Goal: Information Seeking & Learning: Learn about a topic

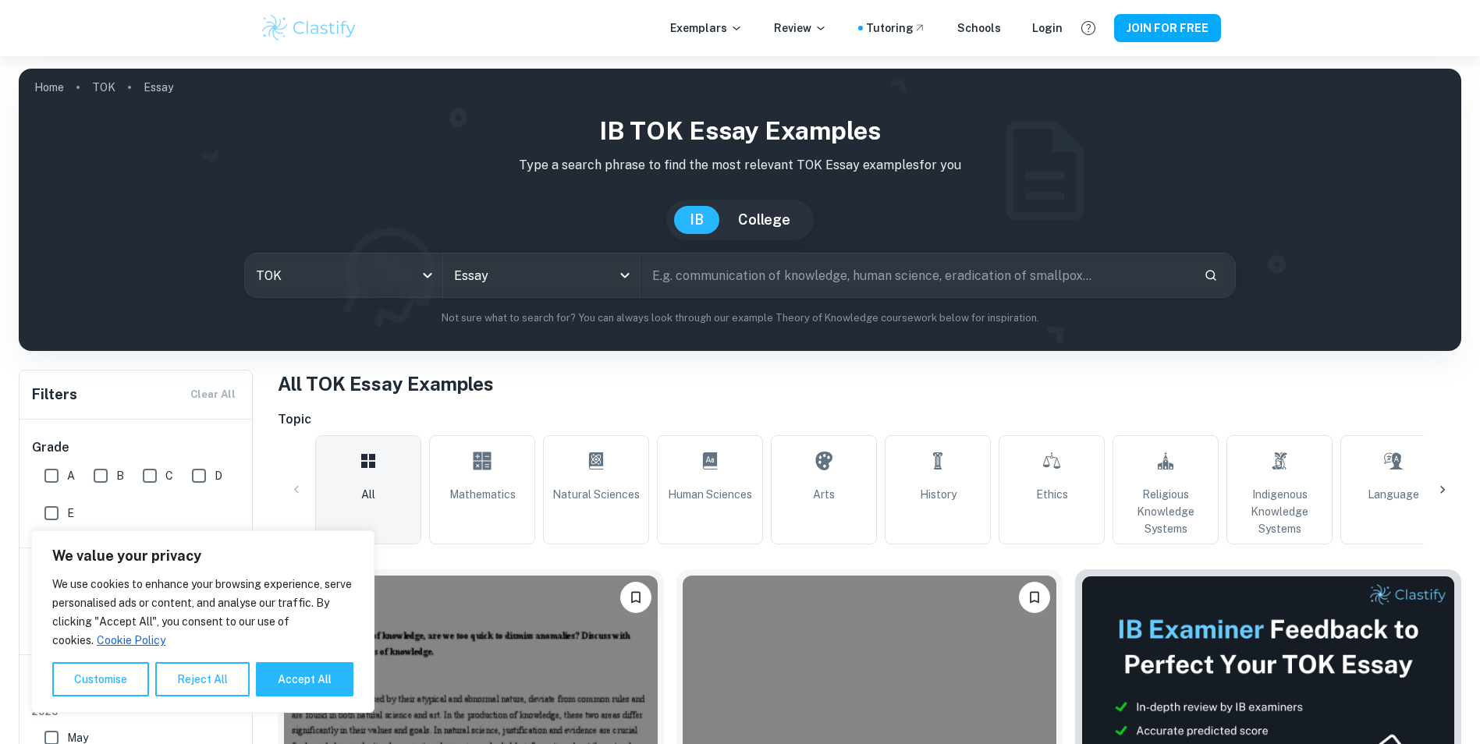
scroll to position [390, 0]
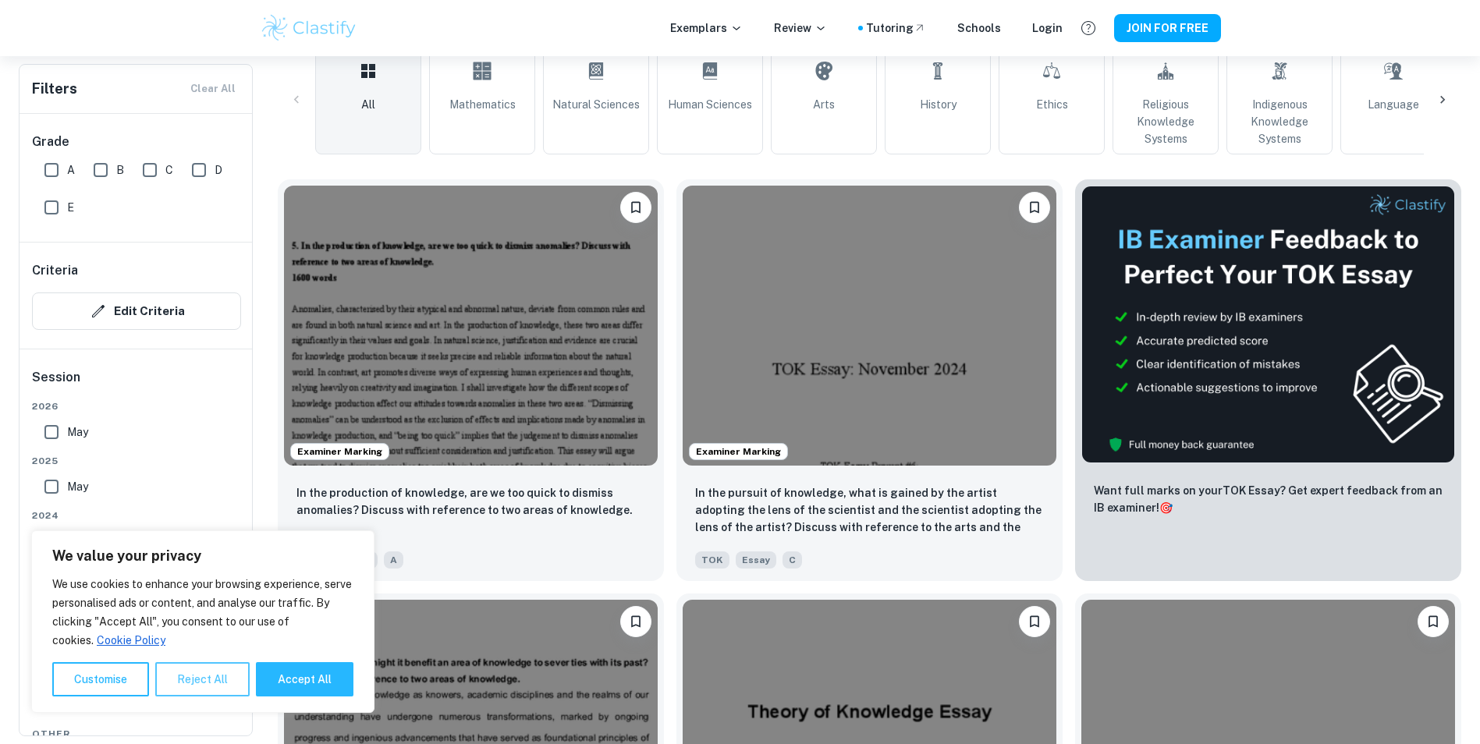
click at [201, 690] on button "Reject All" at bounding box center [202, 679] width 94 height 34
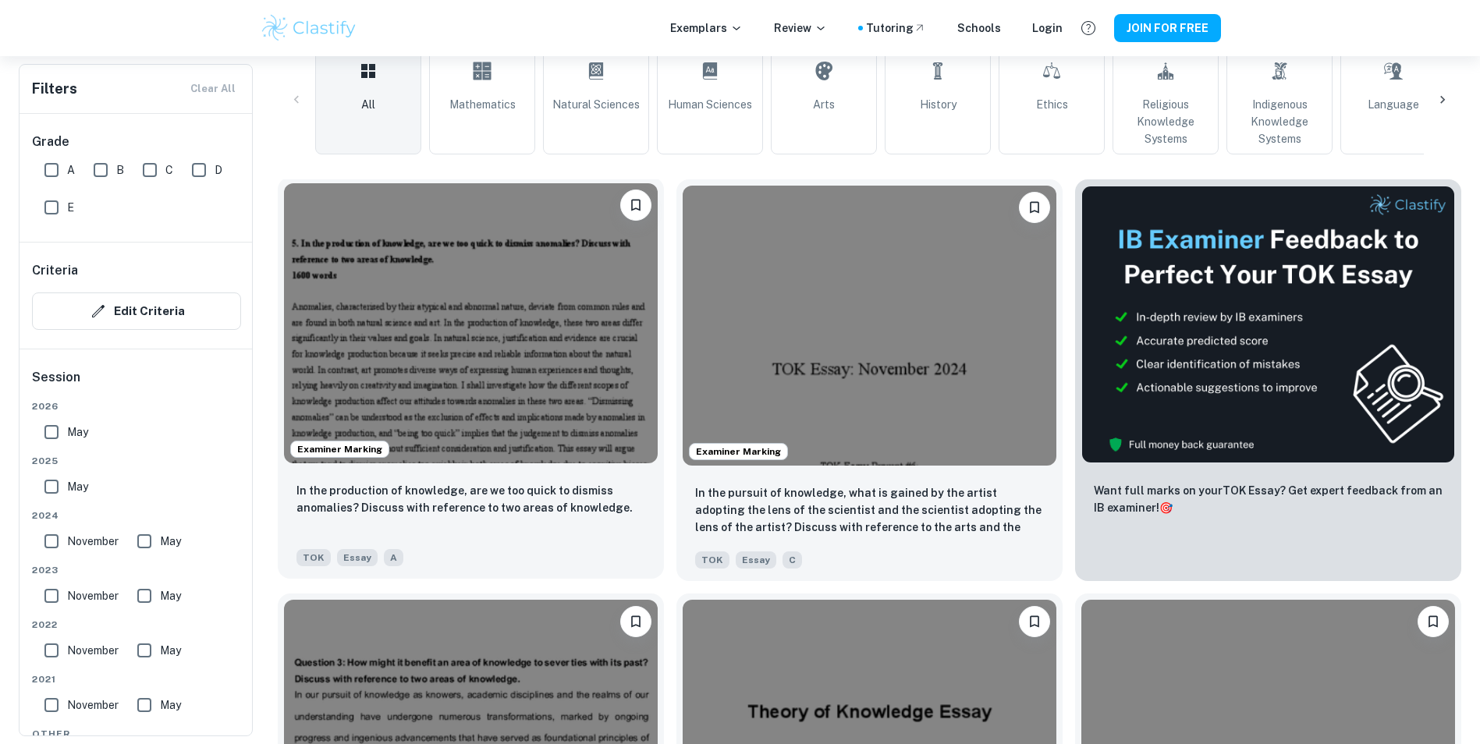
click at [507, 480] on div "In the production of knowledge, are we too quick to dismiss anomalies? Discuss …" at bounding box center [471, 524] width 386 height 109
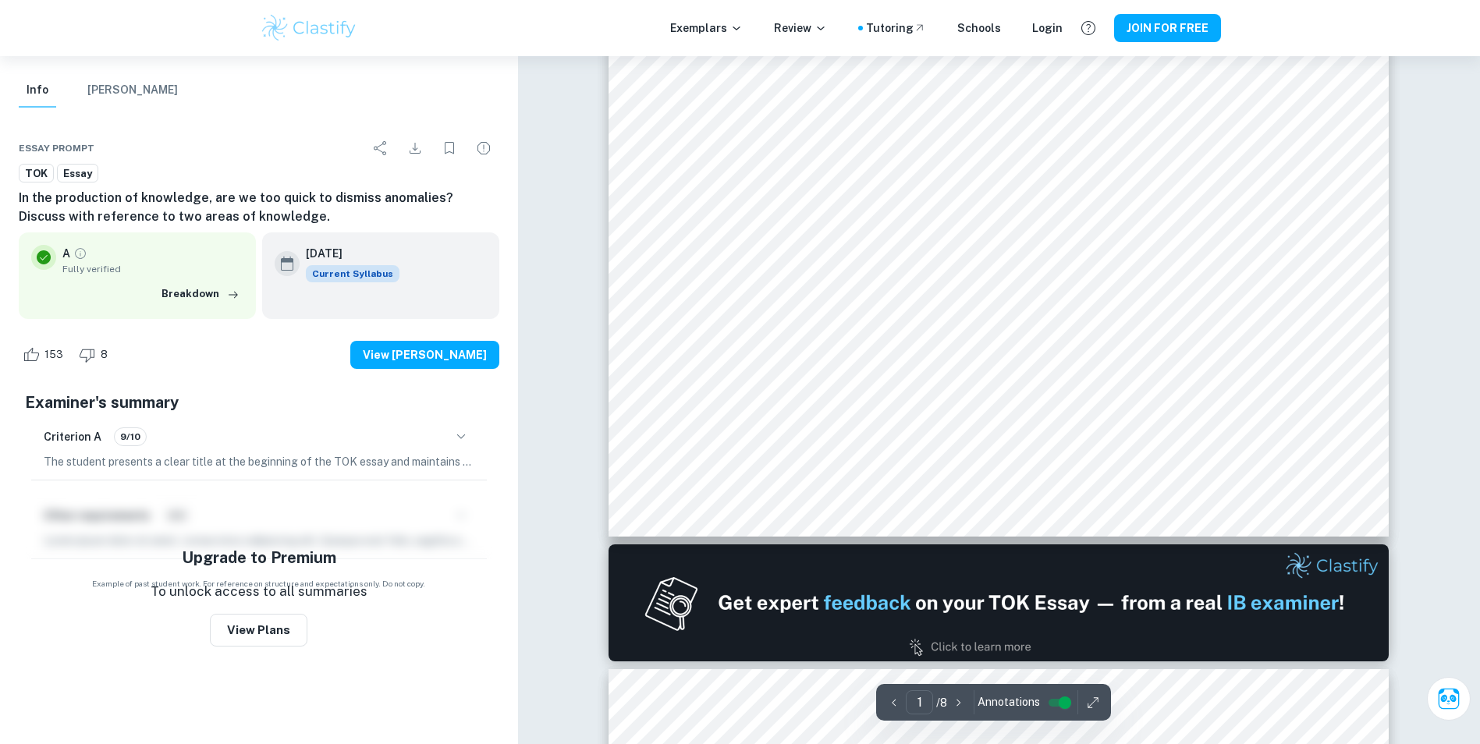
scroll to position [624, 0]
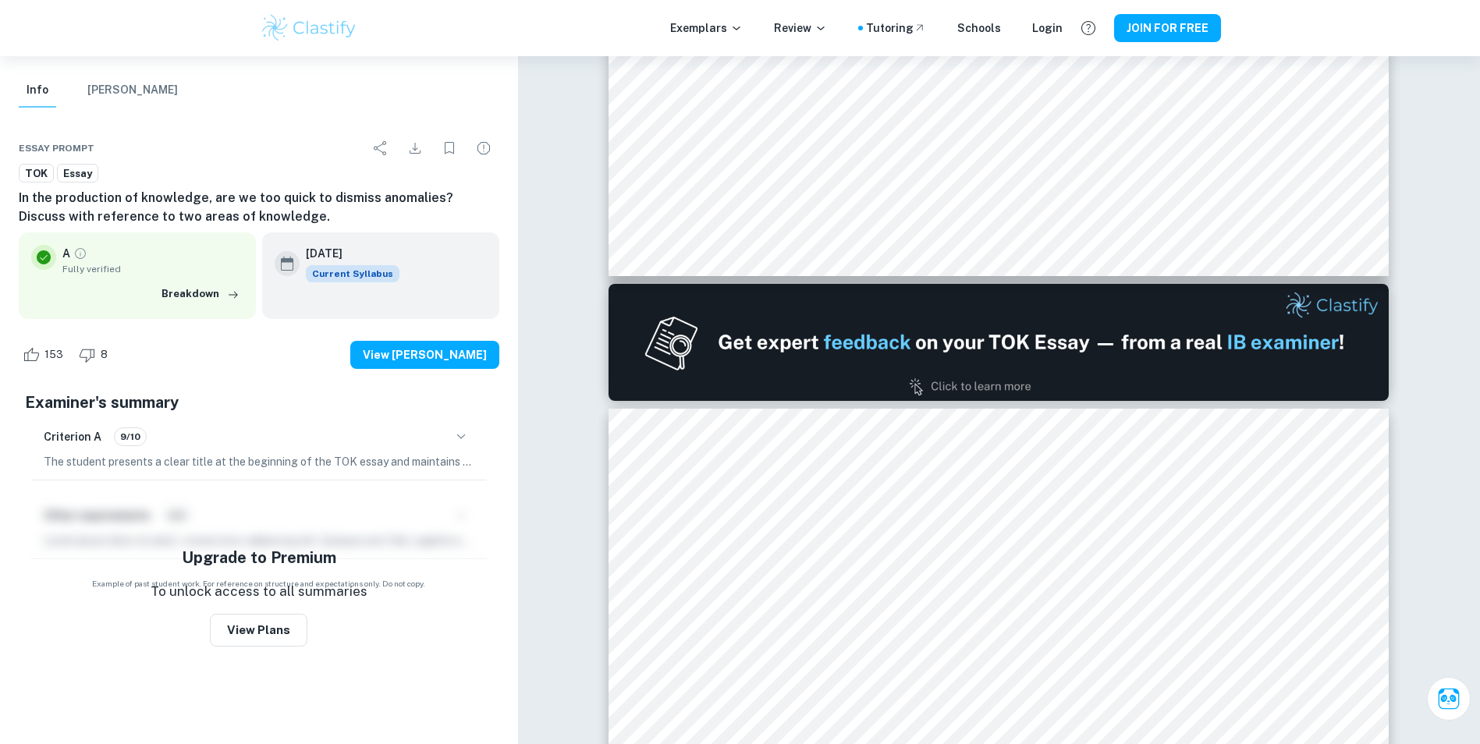
type input "2"
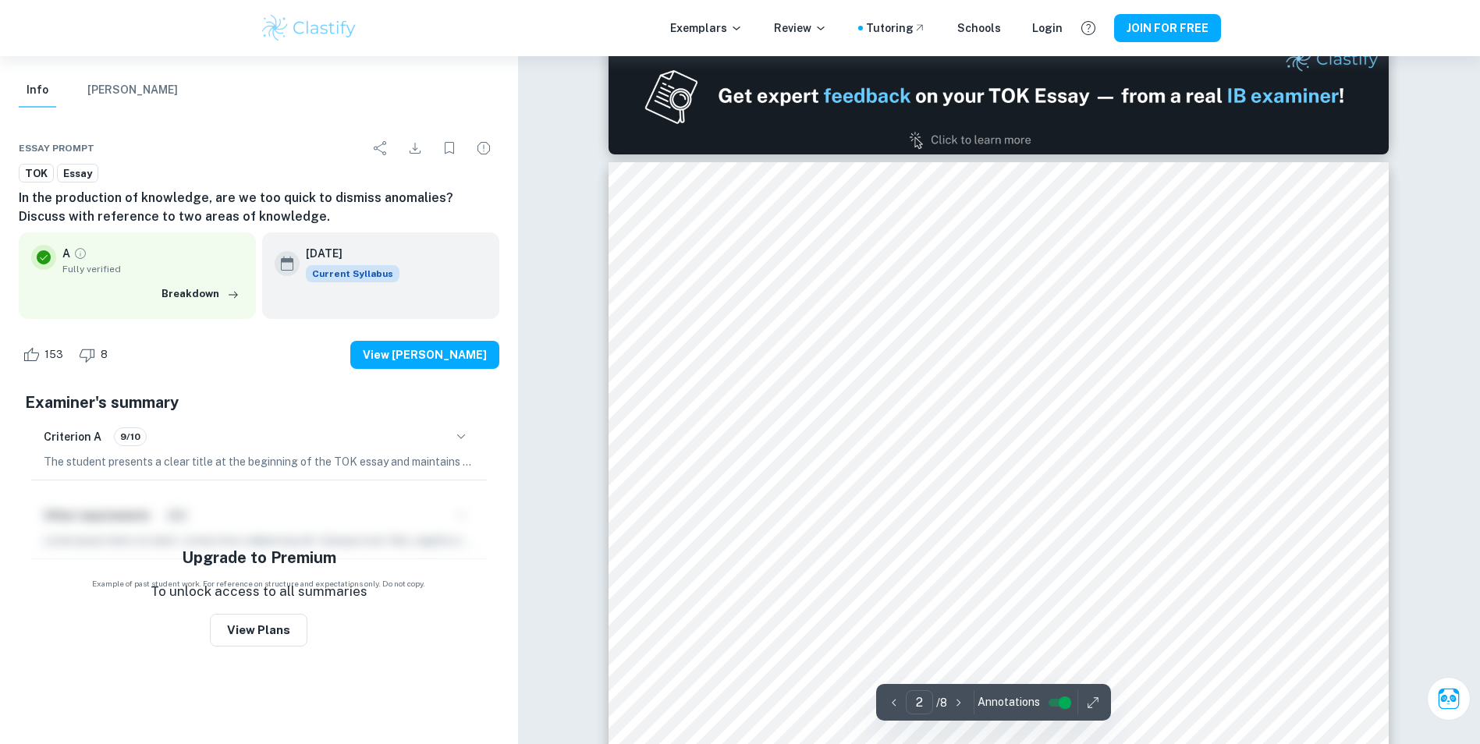
scroll to position [1170, 0]
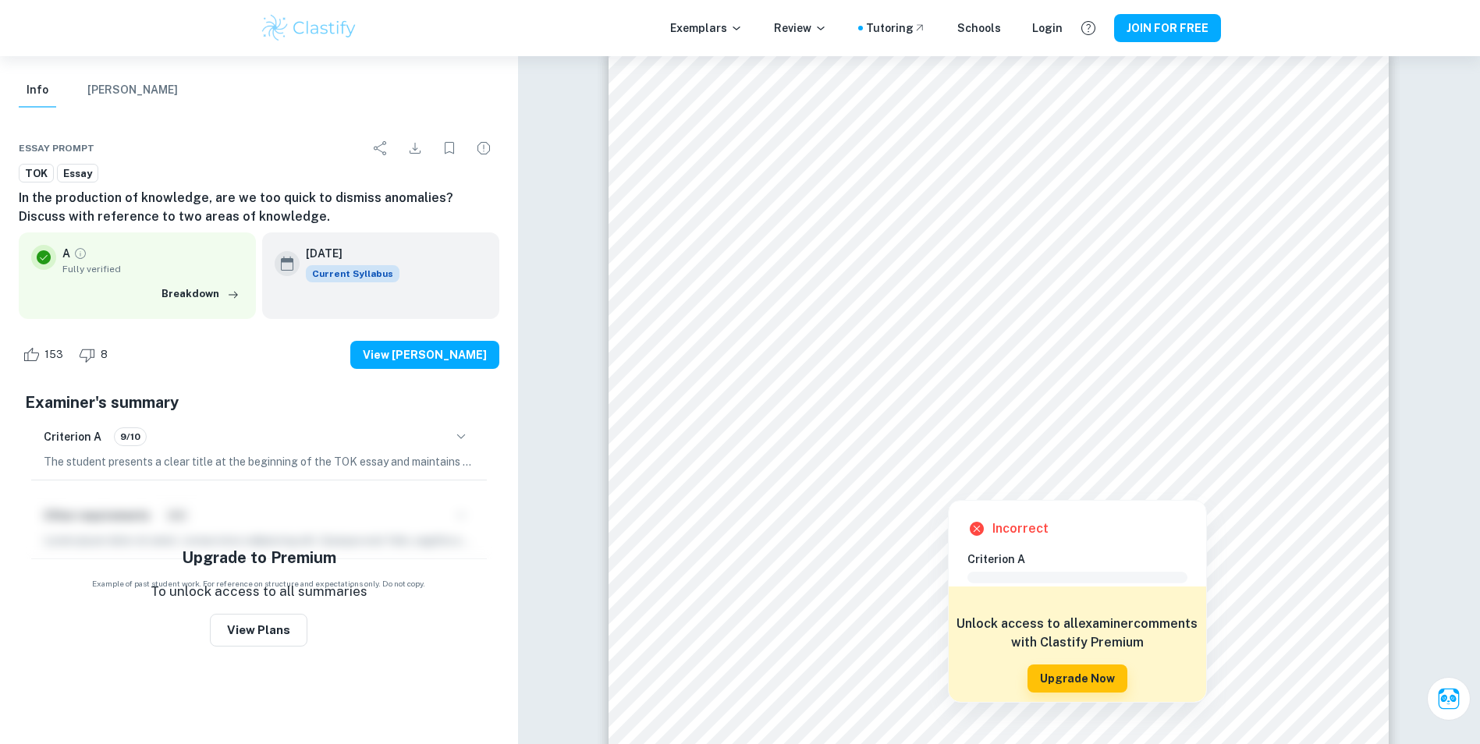
click at [881, 485] on div at bounding box center [948, 487] width 257 height 17
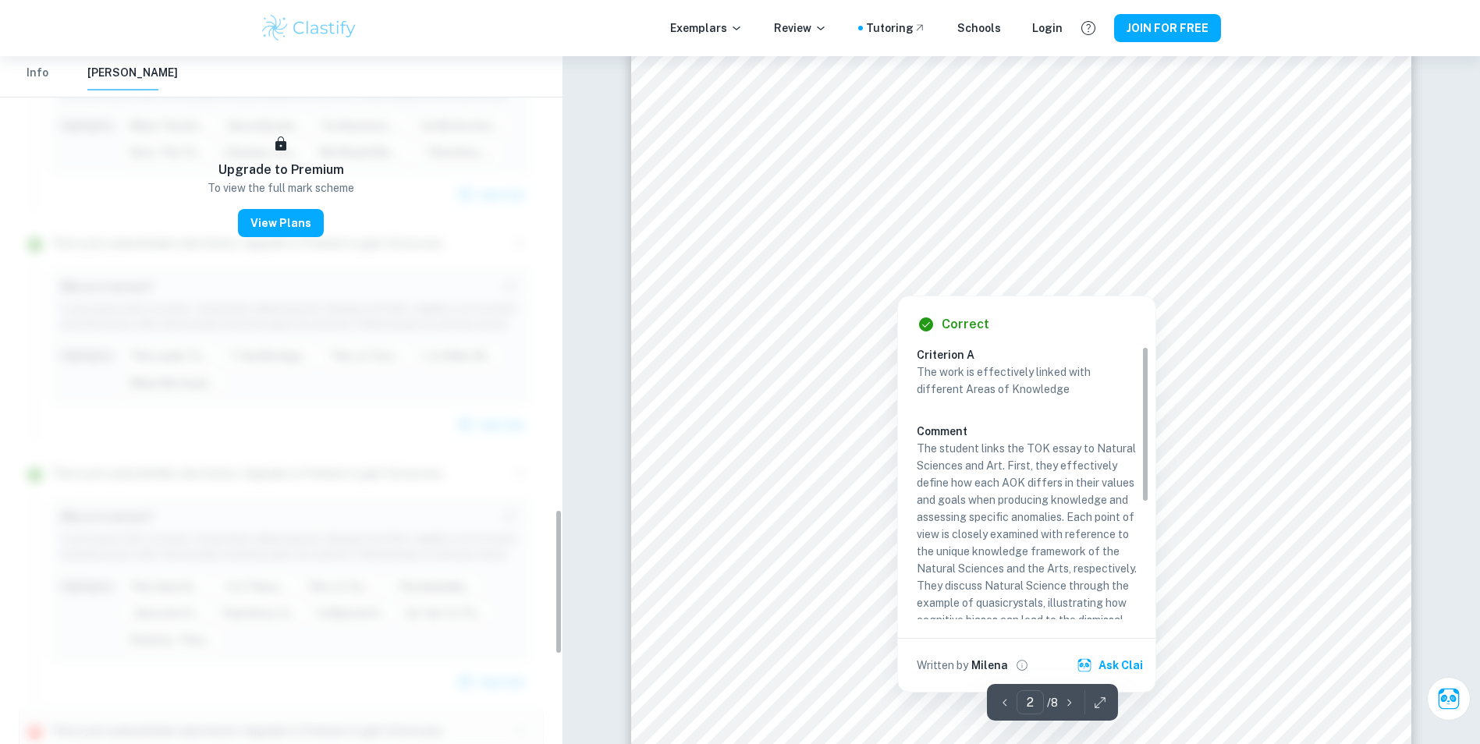
scroll to position [2141, 0]
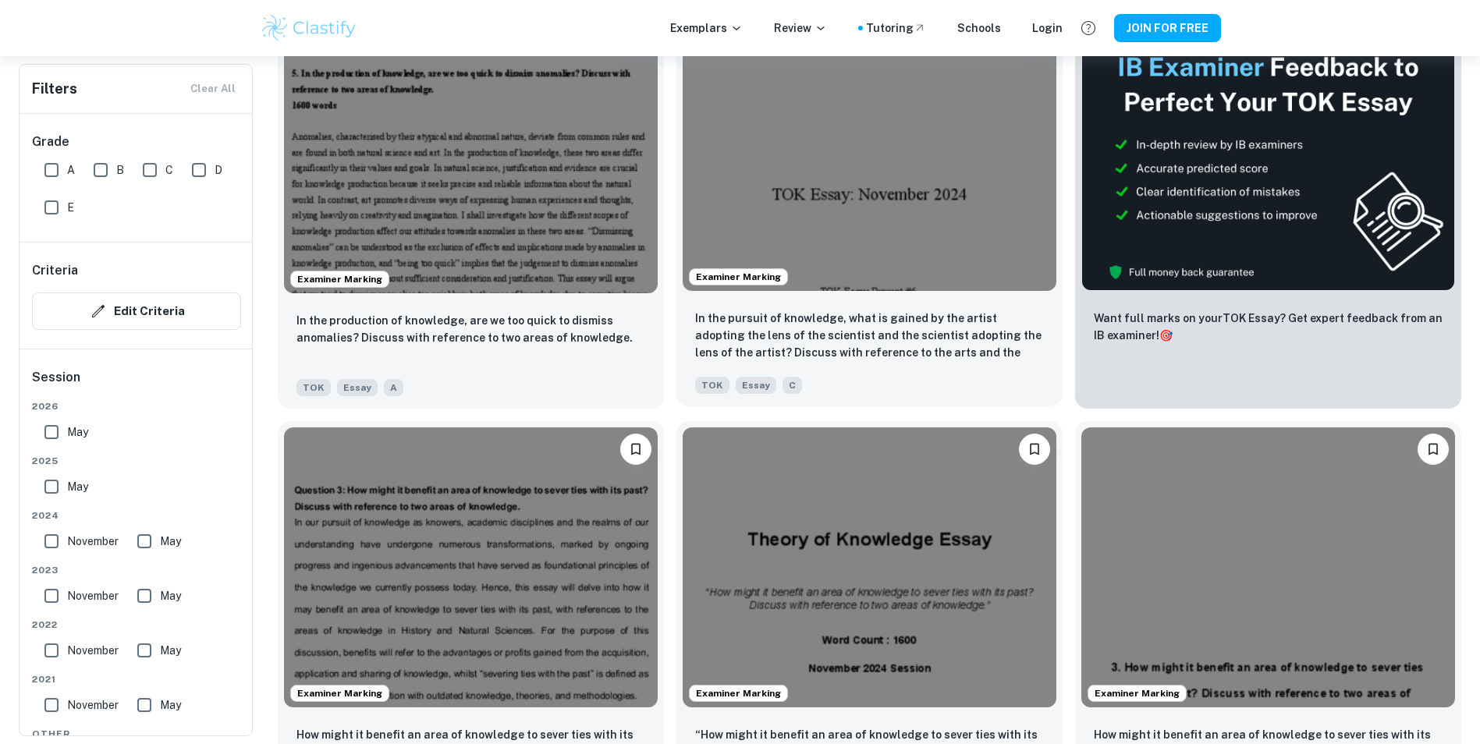
scroll to position [546, 0]
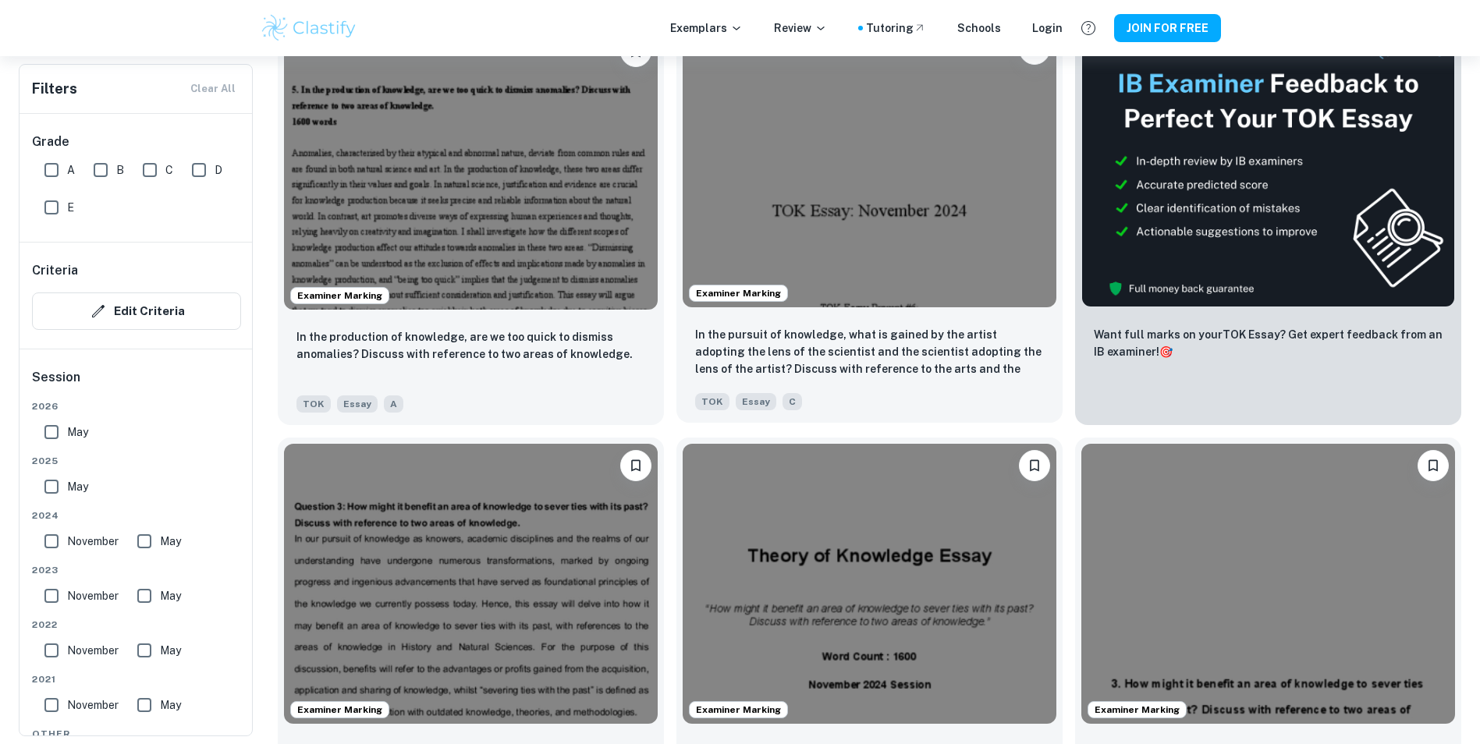
click at [923, 314] on div "Examiner Marking" at bounding box center [869, 167] width 386 height 293
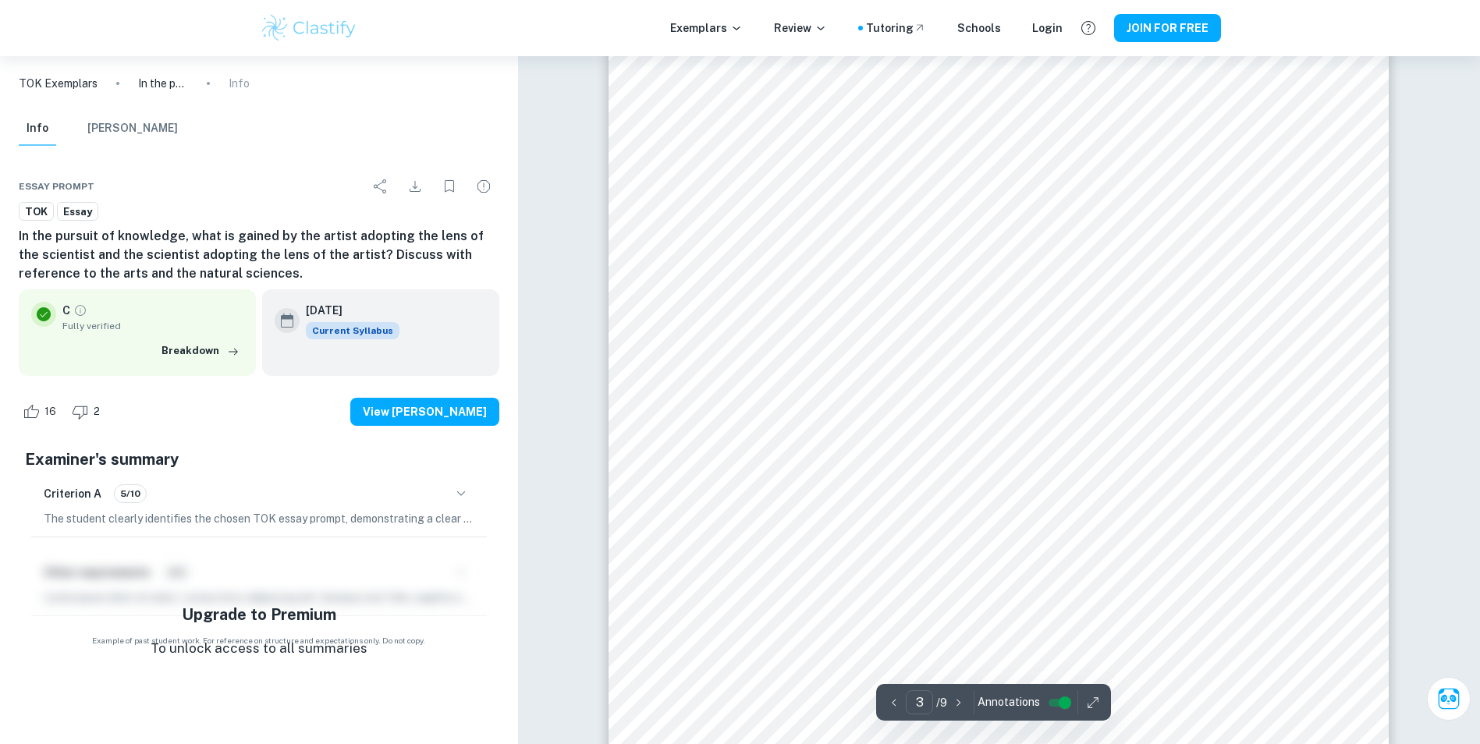
scroll to position [2496, 0]
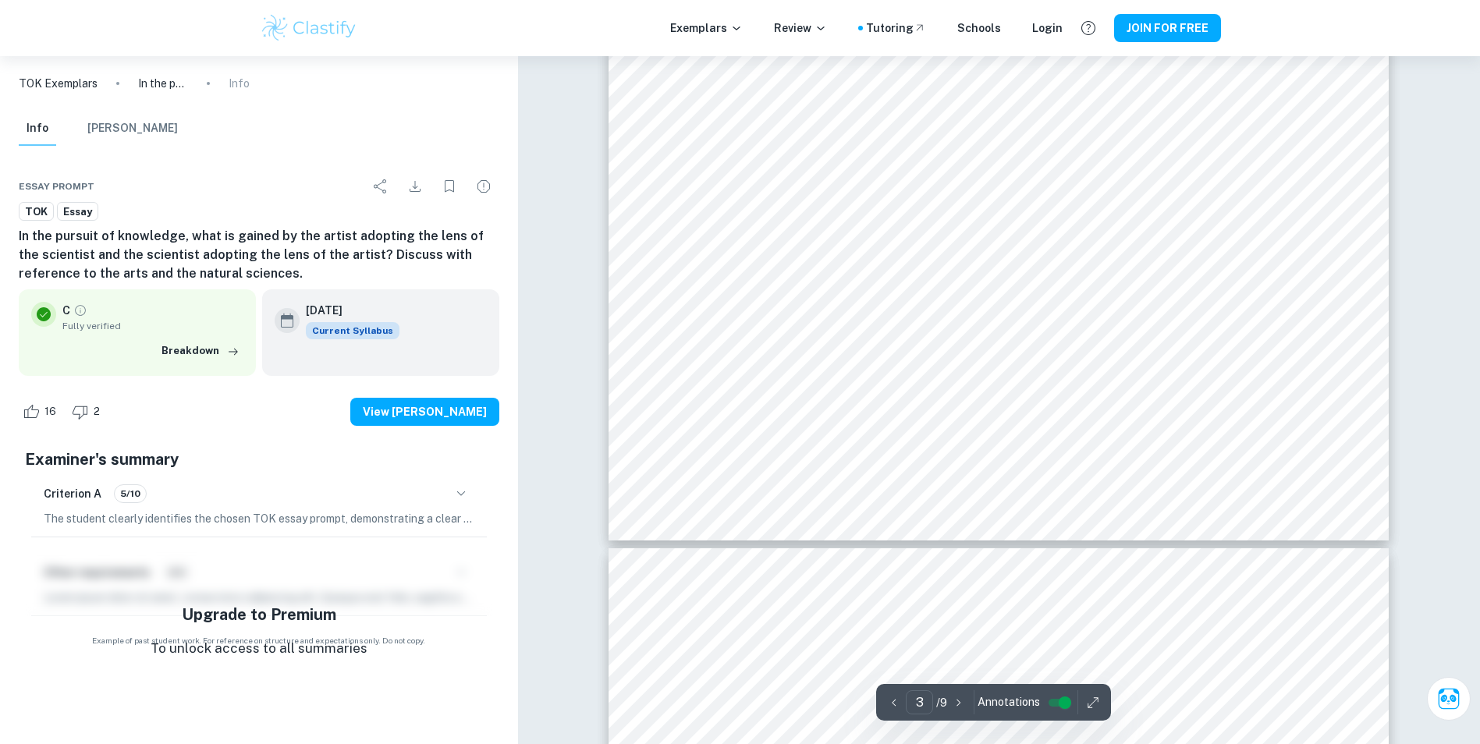
type input "4"
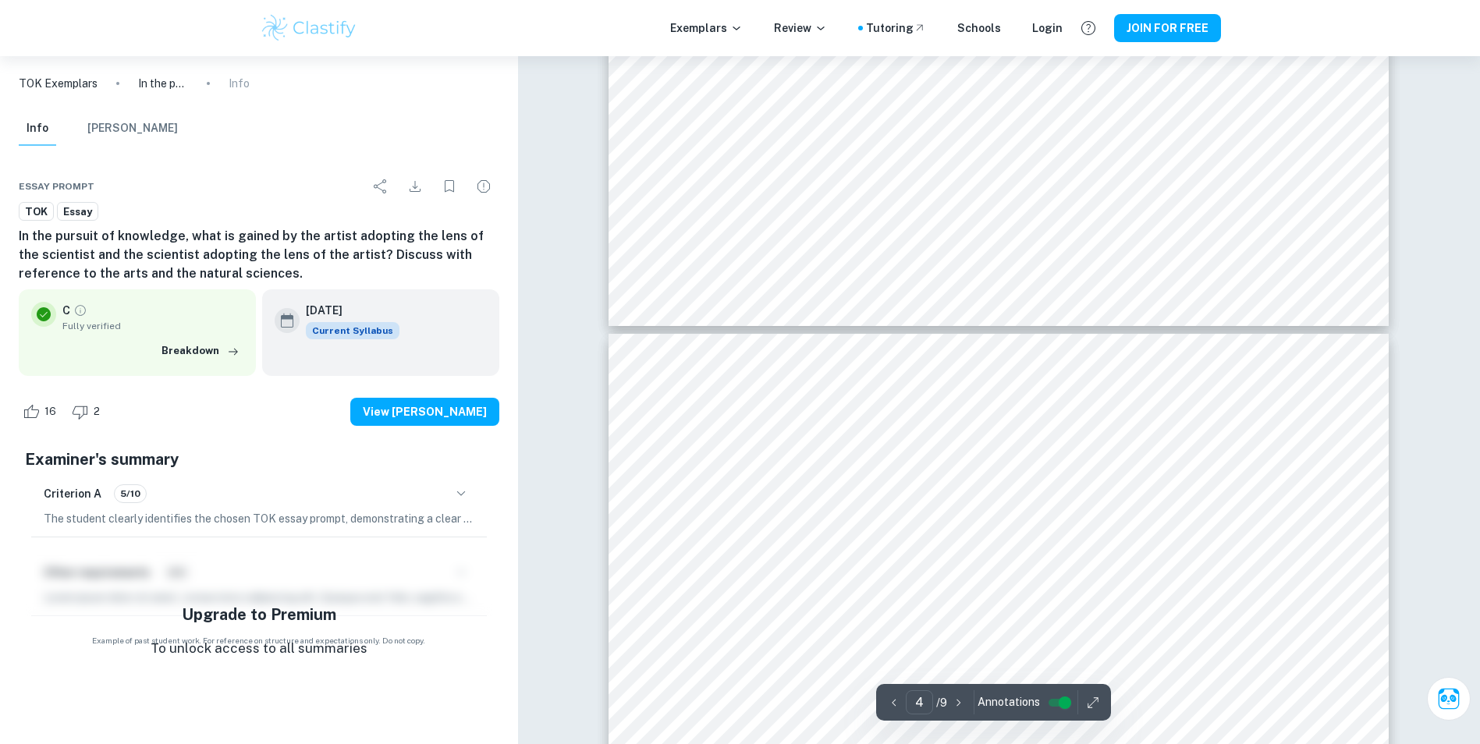
scroll to position [3042, 0]
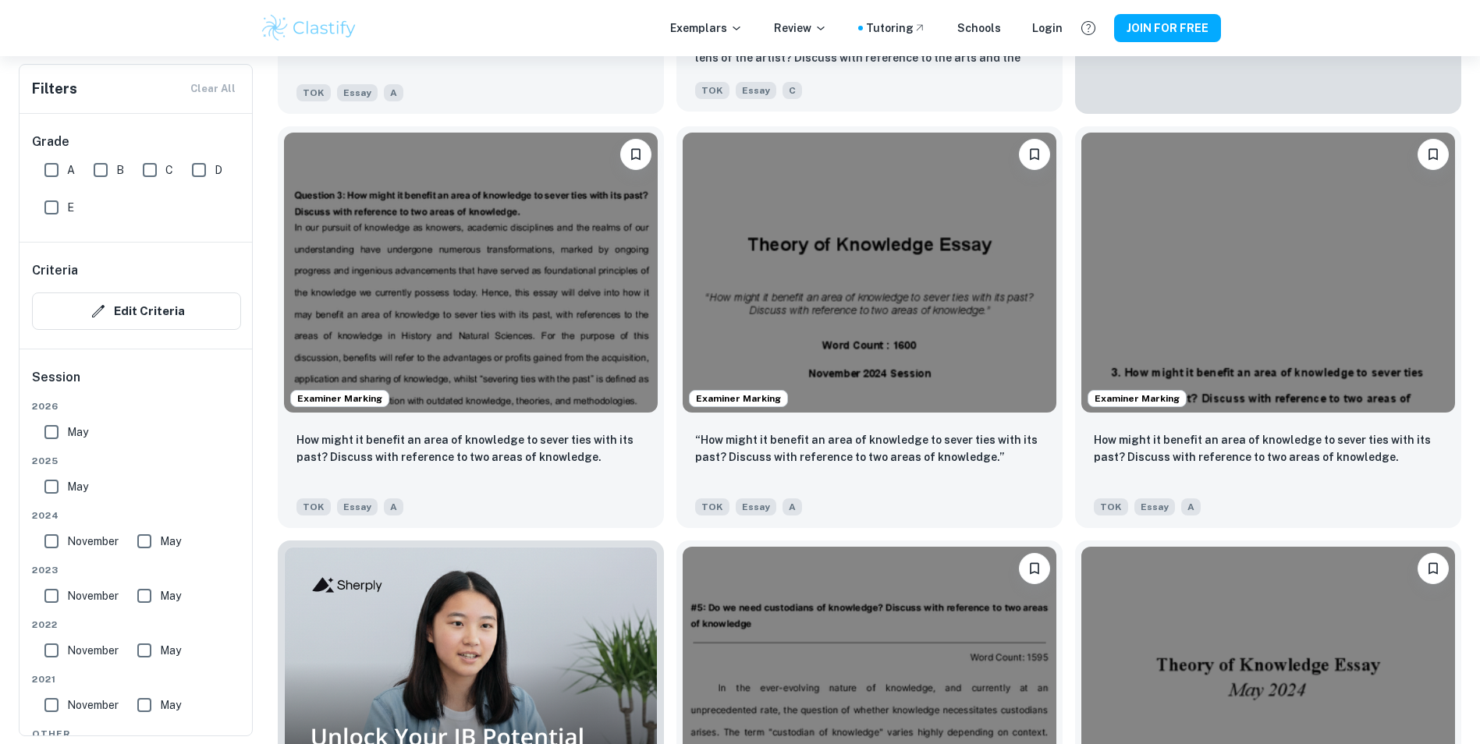
scroll to position [858, 0]
